Goal: Information Seeking & Learning: Understand process/instructions

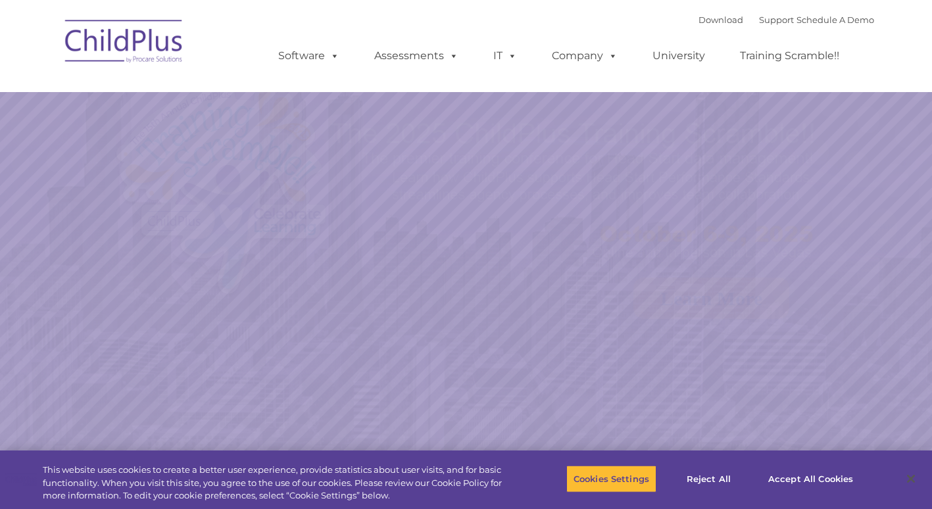
select select "MEDIUM"
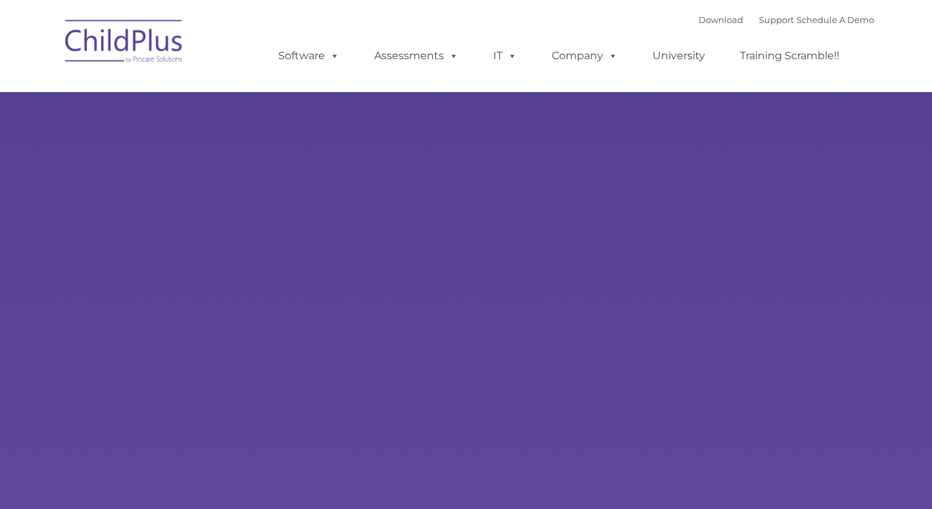
type input ""
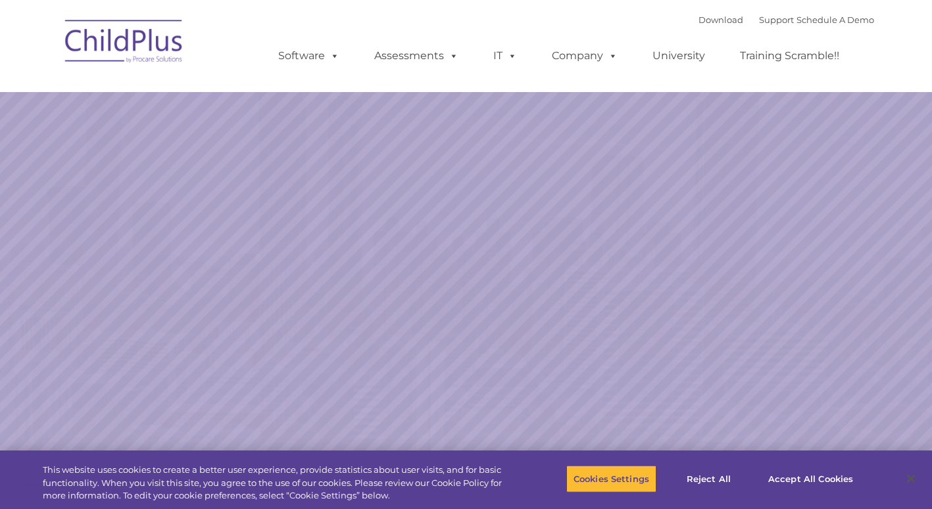
select select "MEDIUM"
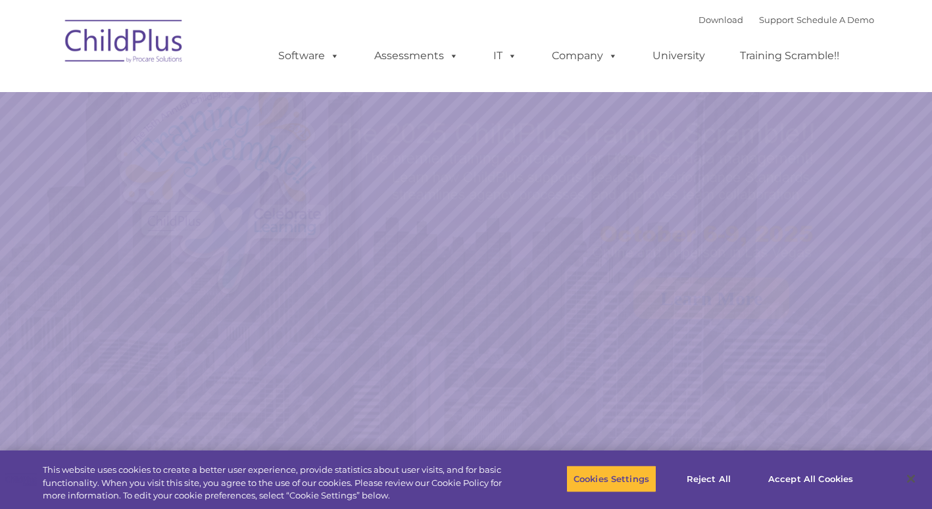
select select "MEDIUM"
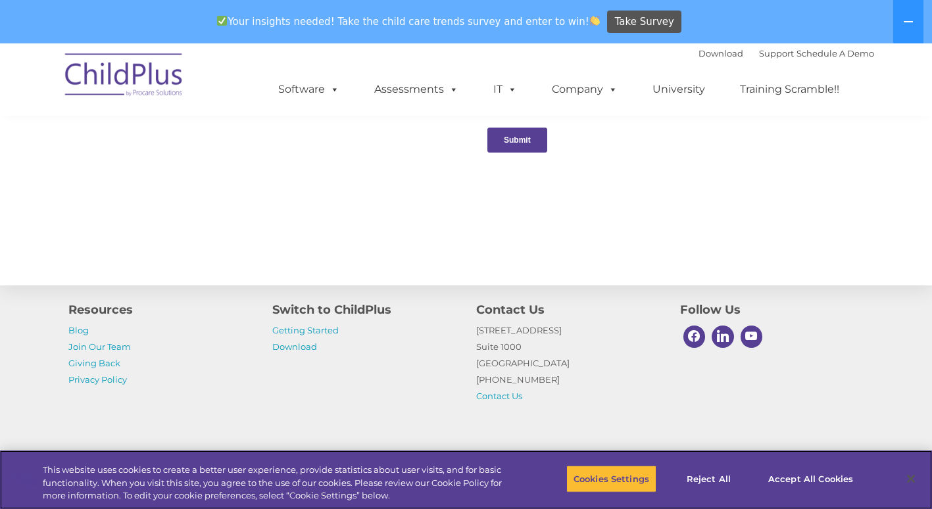
scroll to position [1459, 0]
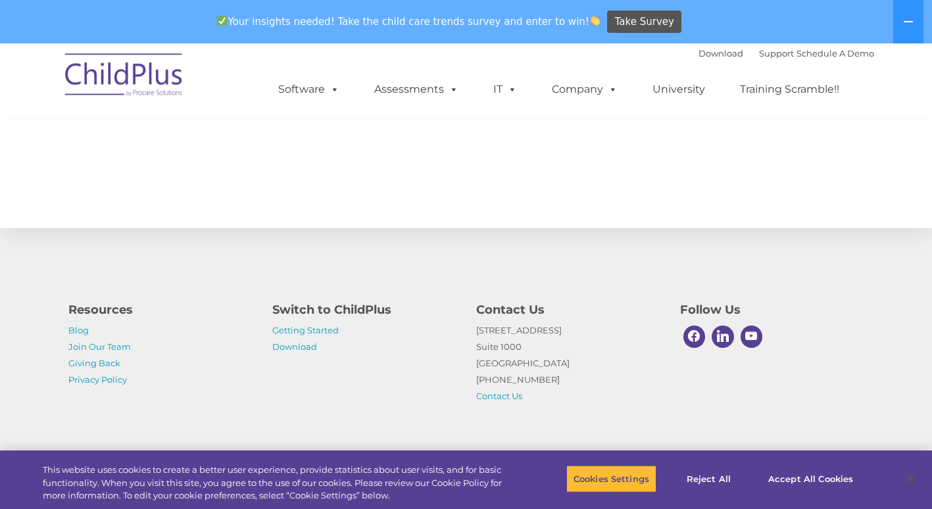
click at [354, 304] on h4 "Switch to ChildPlus" at bounding box center [364, 310] width 184 height 18
click at [299, 306] on h4 "Switch to ChildPlus" at bounding box center [364, 310] width 184 height 18
click at [324, 327] on link "Getting Started" at bounding box center [305, 330] width 66 height 11
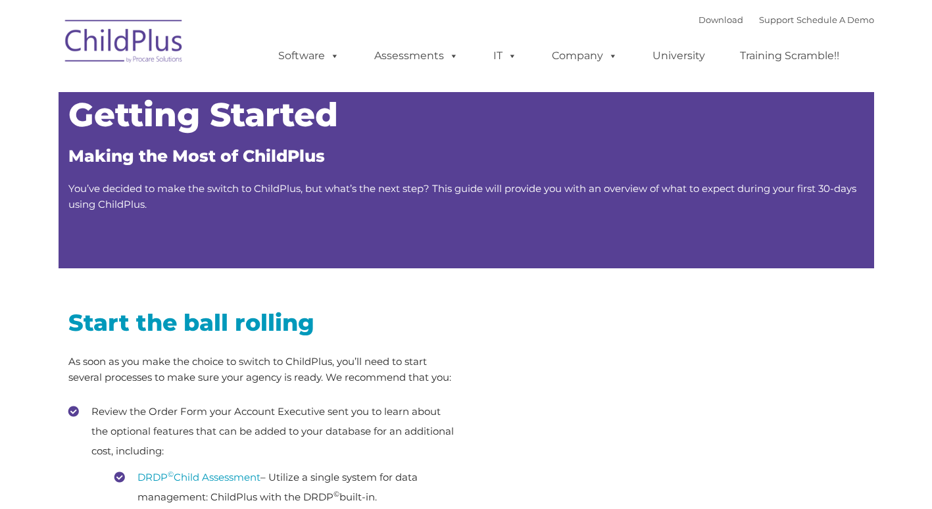
type input ""
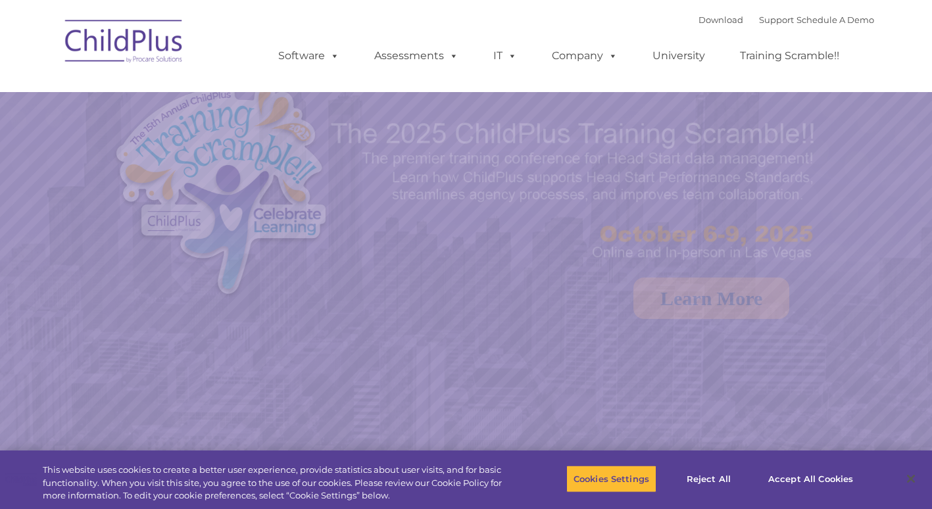
select select "MEDIUM"
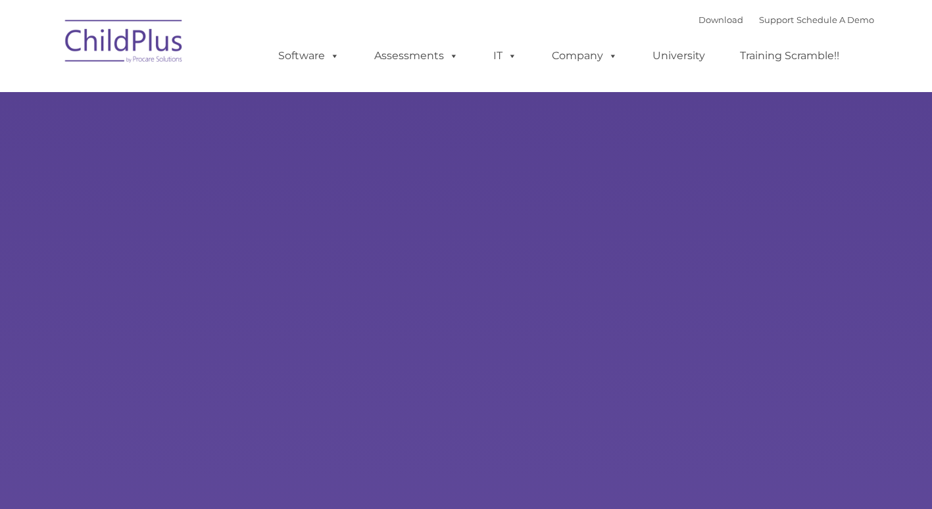
type input ""
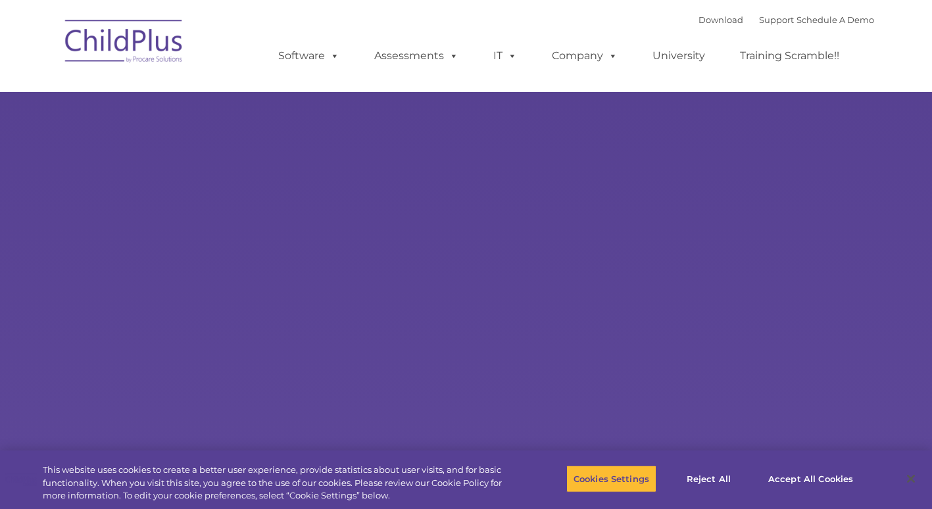
select select "MEDIUM"
